Goal: Navigation & Orientation: Find specific page/section

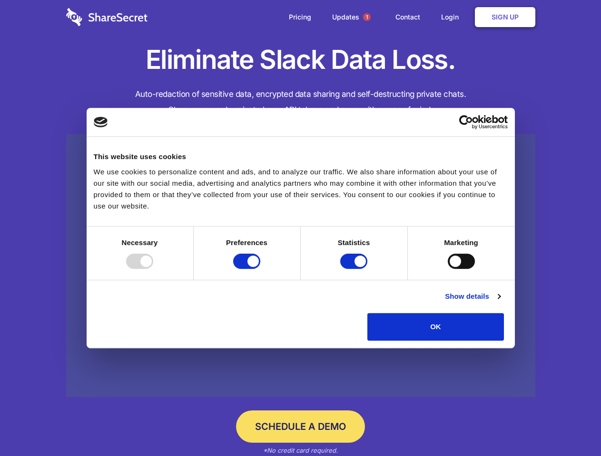
click at [153, 269] on div at bounding box center [139, 261] width 27 height 15
click at [260, 269] on input "Preferences" at bounding box center [246, 261] width 27 height 15
checkbox input "false"
click at [355, 269] on input "Statistics" at bounding box center [353, 261] width 27 height 15
checkbox input "false"
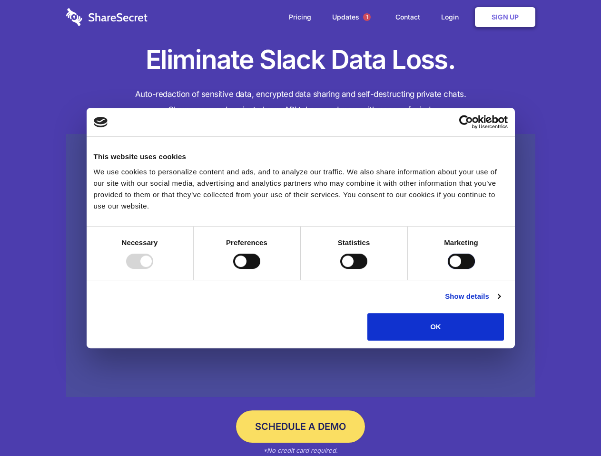
click at [447, 269] on input "Marketing" at bounding box center [460, 261] width 27 height 15
checkbox input "true"
click at [500, 302] on link "Show details" at bounding box center [472, 296] width 55 height 11
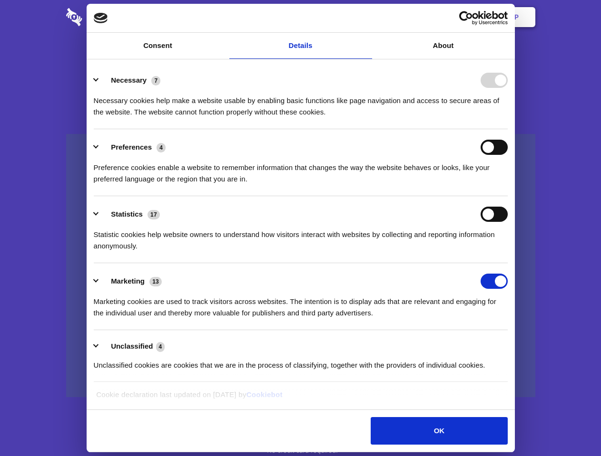
click at [507, 185] on div "Preference cookies enable a website to remember information that changes the wa…" at bounding box center [301, 170] width 414 height 30
click at [366, 17] on span "1" at bounding box center [367, 17] width 8 height 8
